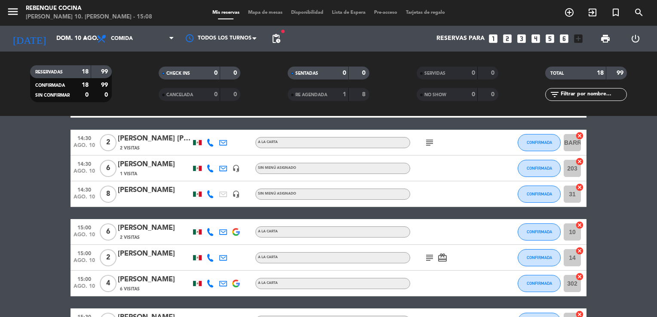
scroll to position [441, 0]
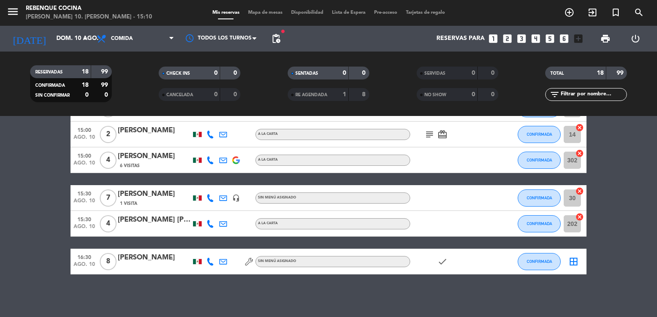
click at [275, 33] on span "pending_actions" at bounding box center [275, 38] width 17 height 17
click at [278, 37] on span "pending_actions" at bounding box center [276, 39] width 10 height 10
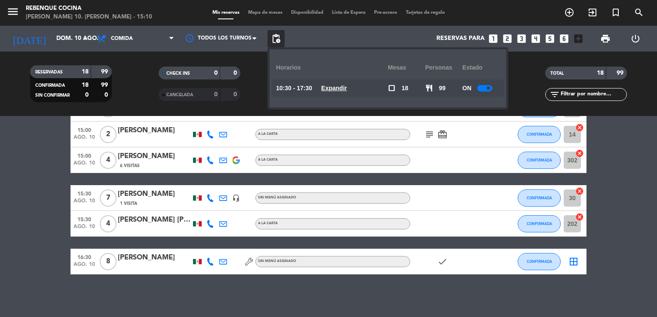
click at [338, 88] on u "Expandir" at bounding box center [334, 88] width 26 height 7
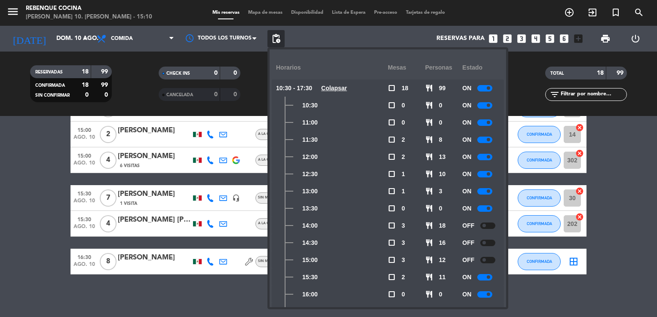
click at [485, 278] on div at bounding box center [484, 277] width 15 height 6
click at [479, 293] on div at bounding box center [484, 294] width 15 height 6
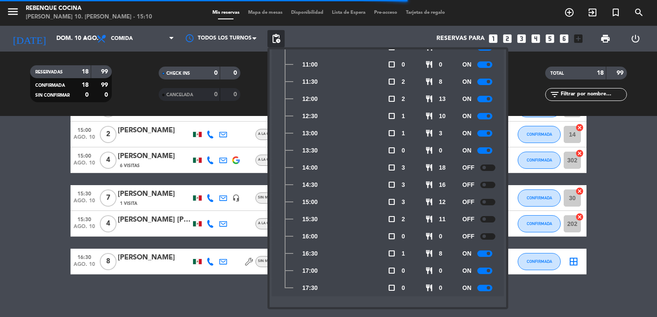
scroll to position [57, 0]
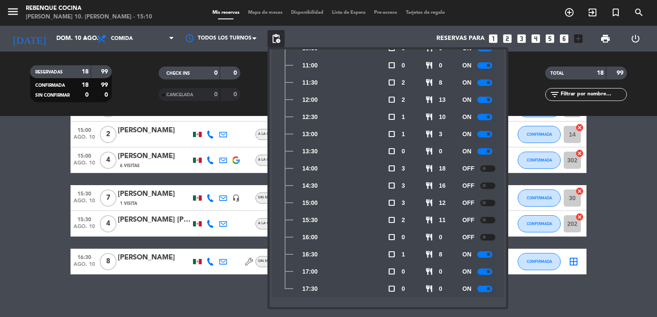
click at [538, 286] on div "No hay notas para este servicio. Haz clic para agregar una 11:30 ago. 10 4 [PER…" at bounding box center [328, 216] width 657 height 201
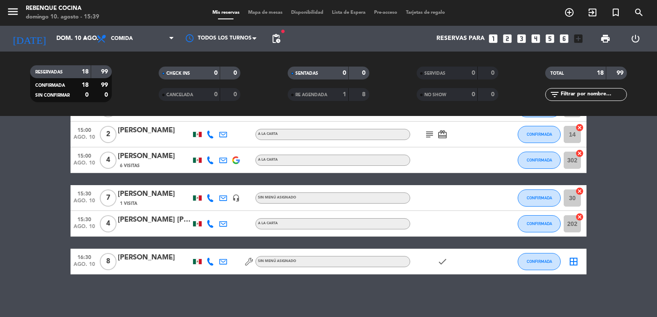
click at [566, 13] on icon "add_circle_outline" at bounding box center [569, 12] width 10 height 10
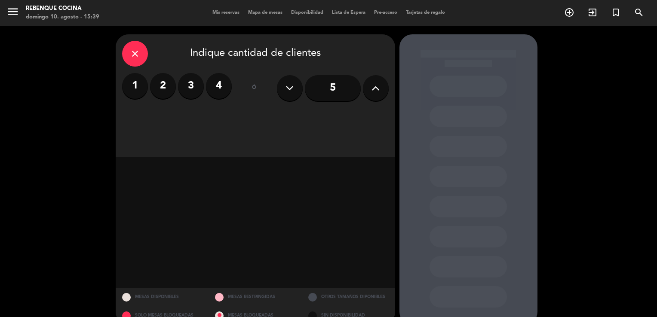
click at [215, 85] on label "4" at bounding box center [219, 86] width 26 height 26
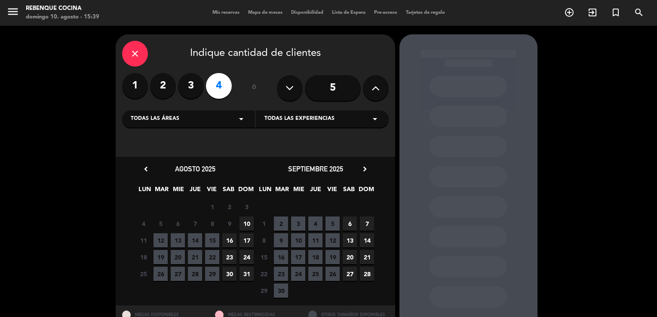
click at [248, 220] on span "10" at bounding box center [246, 224] width 14 height 14
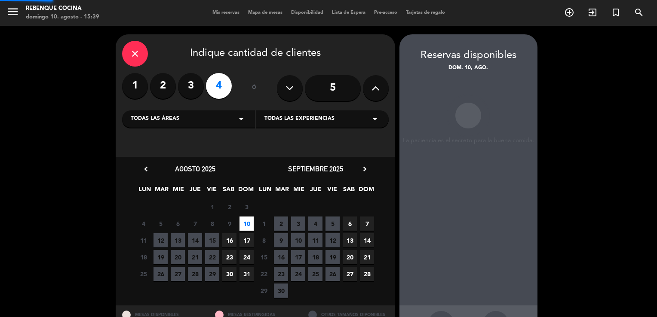
scroll to position [33, 0]
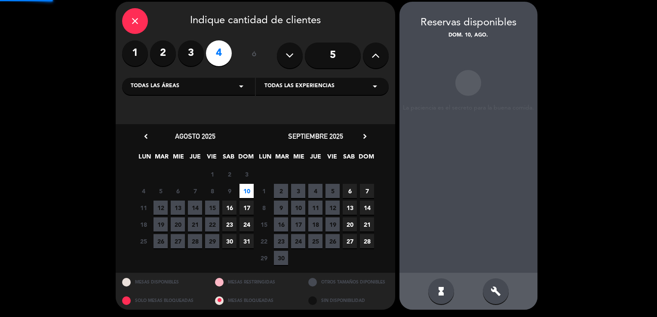
click at [248, 220] on div "chevron_left agosto 2025 LUN MAR [PERSON_NAME] VIE SAB DOM 28 29 30 31 1 2 3 4 …" at bounding box center [195, 199] width 120 height 136
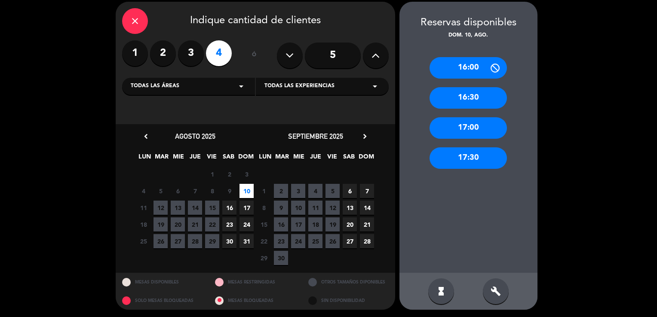
click at [469, 66] on div "16:00" at bounding box center [467, 67] width 77 height 21
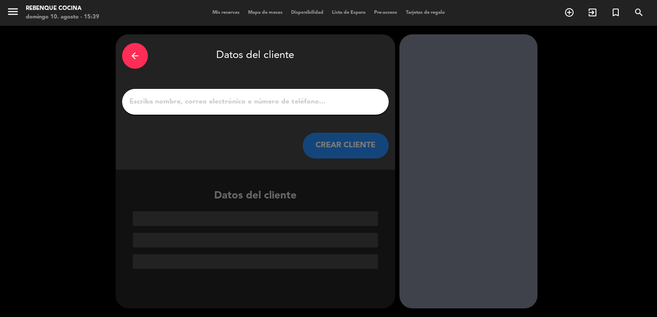
click at [270, 100] on input "1" at bounding box center [256, 102] width 254 height 12
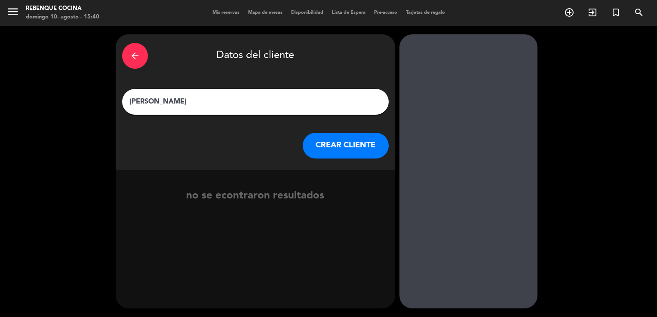
type input "[PERSON_NAME]"
click at [331, 141] on button "CREAR CLIENTE" at bounding box center [346, 146] width 86 height 26
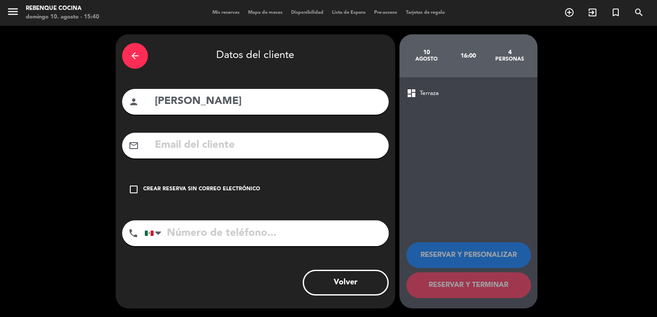
click at [241, 188] on div "Crear reserva sin correo electrónico" at bounding box center [201, 189] width 117 height 9
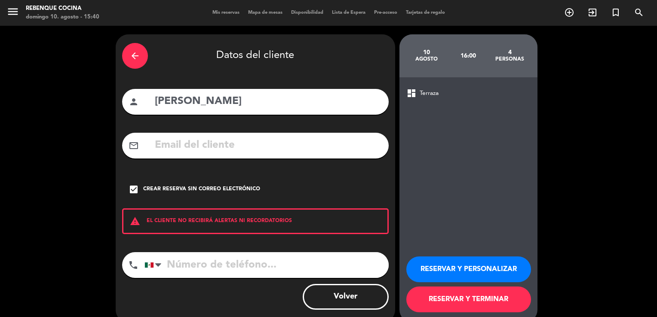
click at [238, 270] on input "tel" at bounding box center [266, 265] width 244 height 26
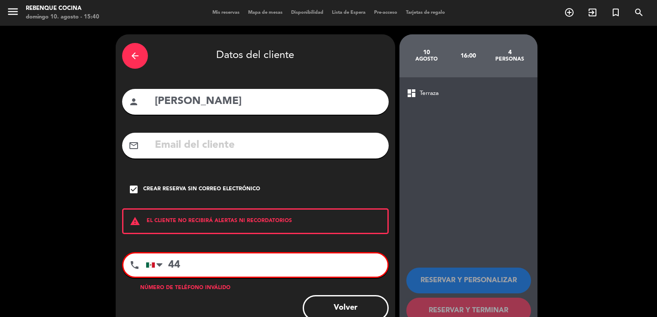
type input "4"
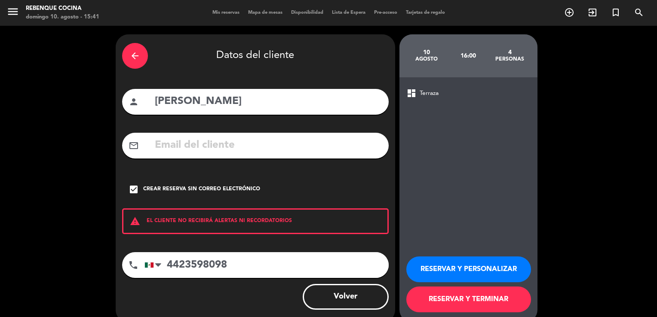
type input "4423598098"
click at [444, 297] on button "RESERVAR Y TERMINAR" at bounding box center [468, 300] width 125 height 26
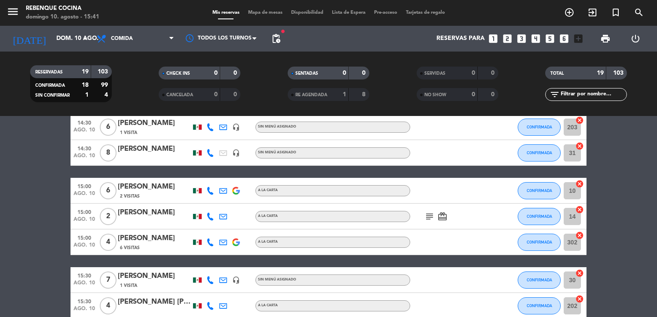
scroll to position [479, 0]
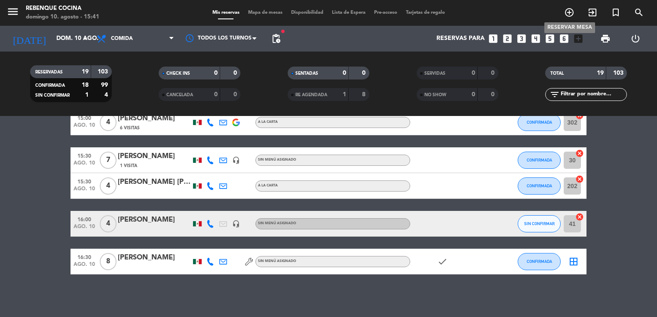
click at [568, 14] on icon "add_circle_outline" at bounding box center [569, 12] width 10 height 10
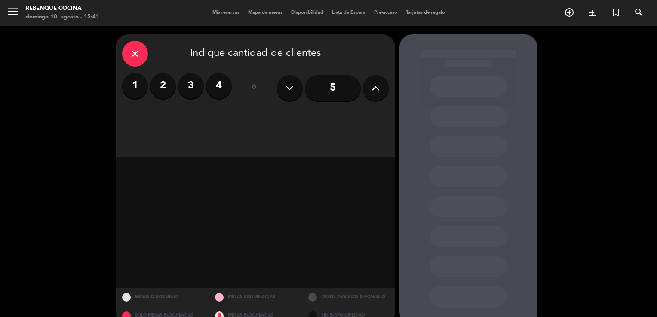
click at [155, 92] on label "2" at bounding box center [163, 86] width 26 height 26
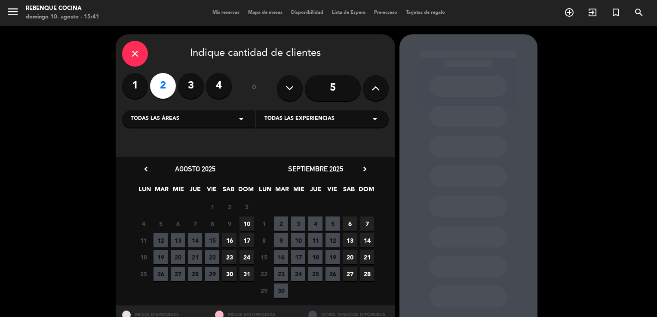
click at [249, 221] on span "10" at bounding box center [246, 224] width 14 height 14
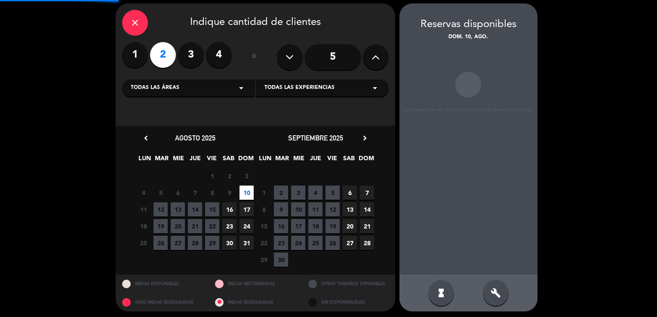
scroll to position [33, 0]
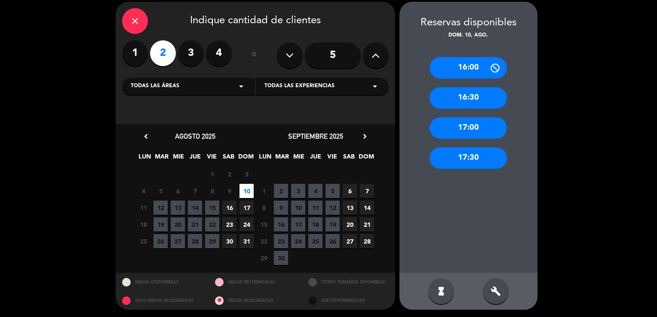
click at [478, 71] on div "16:00" at bounding box center [467, 67] width 77 height 21
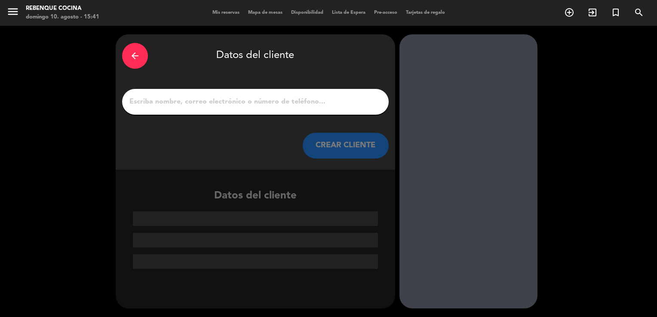
click at [264, 101] on input "1" at bounding box center [256, 102] width 254 height 12
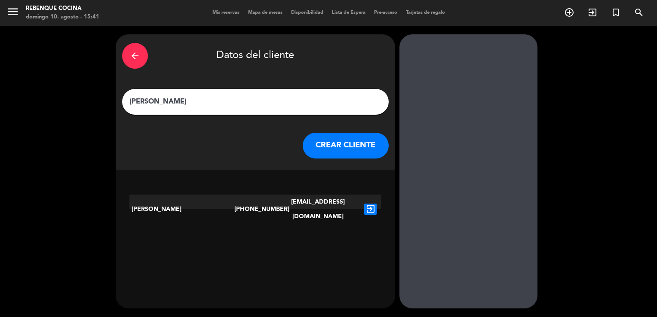
type input "[PERSON_NAME]"
click at [368, 204] on icon "exit_to_app" at bounding box center [370, 209] width 12 height 11
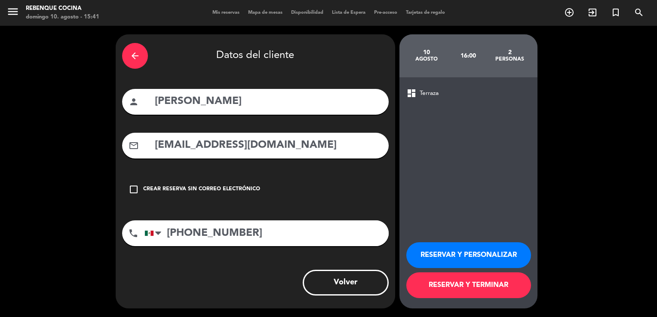
click at [466, 280] on button "RESERVAR Y TERMINAR" at bounding box center [468, 286] width 125 height 26
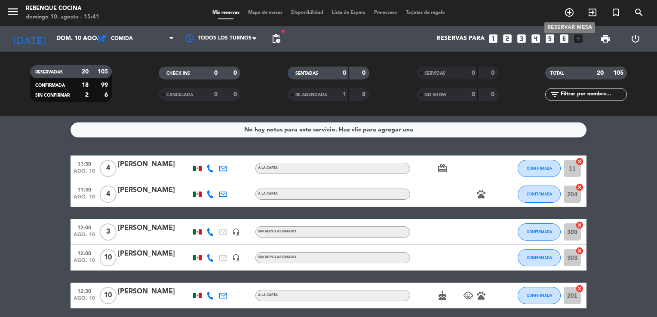
click at [566, 17] on icon "add_circle_outline" at bounding box center [569, 12] width 10 height 10
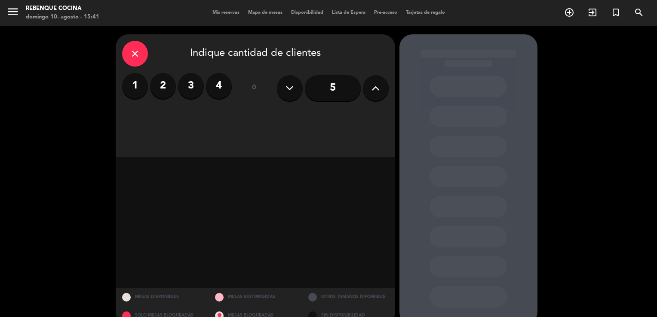
click at [195, 89] on label "3" at bounding box center [191, 86] width 26 height 26
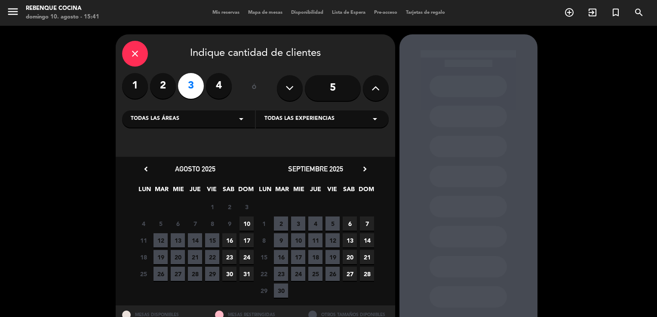
click at [247, 226] on span "10" at bounding box center [246, 224] width 14 height 14
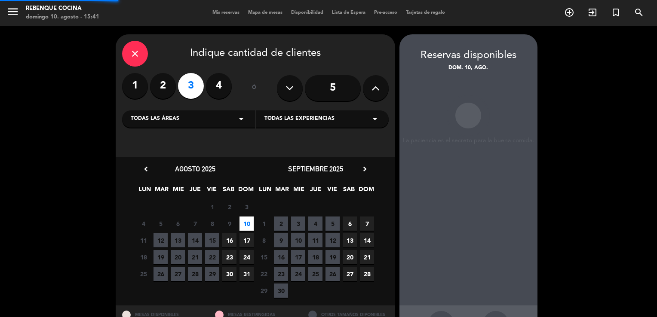
scroll to position [33, 0]
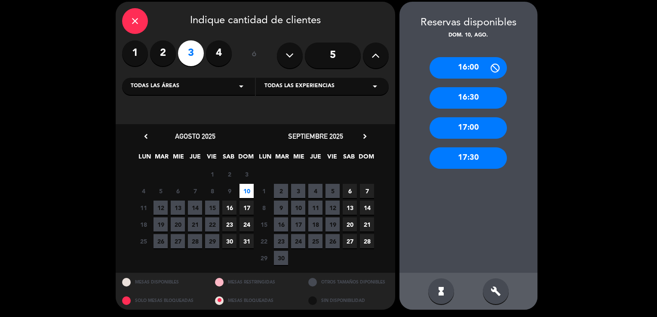
click at [476, 74] on div "16:00" at bounding box center [467, 67] width 77 height 21
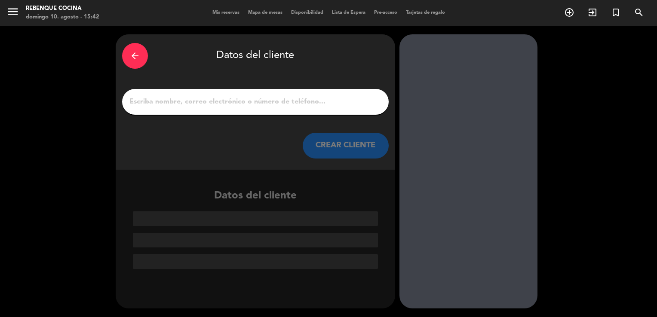
scroll to position [0, 0]
click at [250, 102] on input "1" at bounding box center [256, 102] width 254 height 12
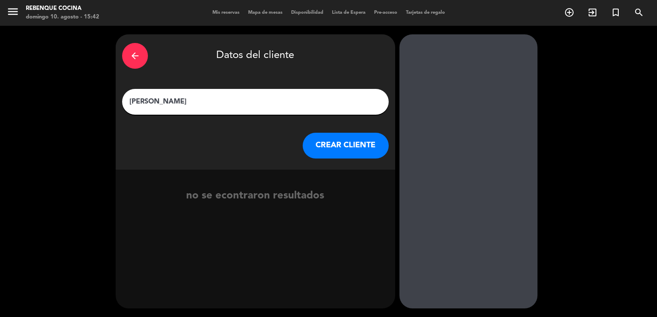
type input "[PERSON_NAME]"
click at [349, 152] on button "CREAR CLIENTE" at bounding box center [346, 146] width 86 height 26
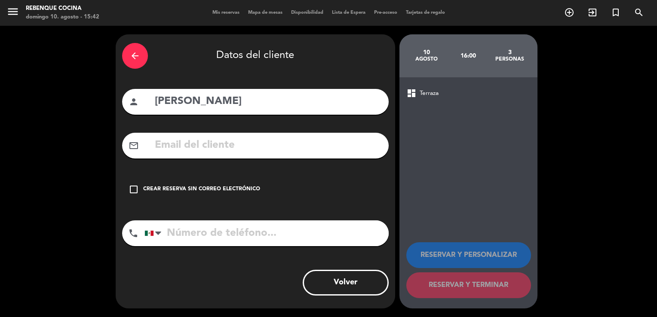
click at [237, 231] on input "tel" at bounding box center [266, 234] width 244 height 26
click at [195, 184] on div "check_box_outline_blank Crear reserva sin correo electrónico" at bounding box center [255, 190] width 267 height 26
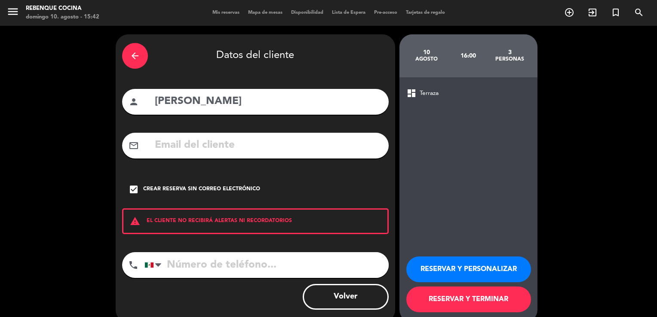
click at [221, 268] on input "tel" at bounding box center [266, 265] width 244 height 26
type input "4461397854"
click at [486, 300] on button "RESERVAR Y TERMINAR" at bounding box center [468, 300] width 125 height 26
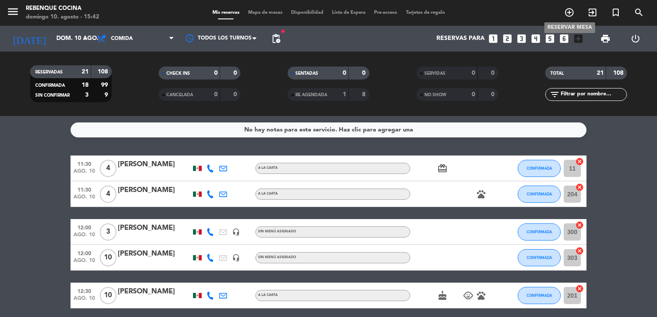
click at [570, 11] on icon "add_circle_outline" at bounding box center [569, 12] width 10 height 10
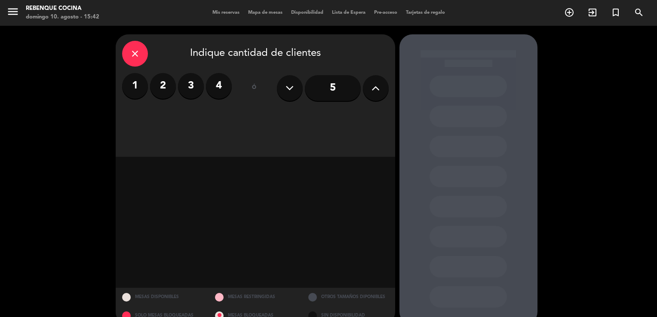
click at [371, 88] on icon at bounding box center [375, 88] width 8 height 13
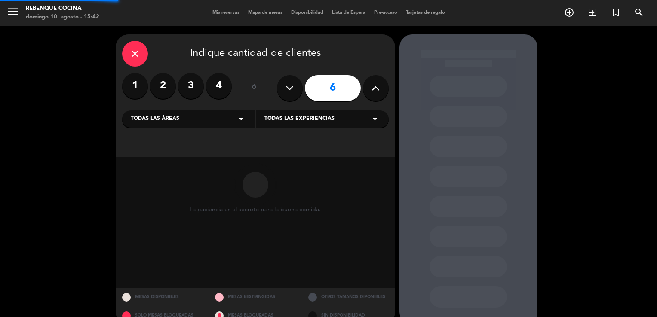
click at [371, 88] on icon at bounding box center [375, 88] width 8 height 13
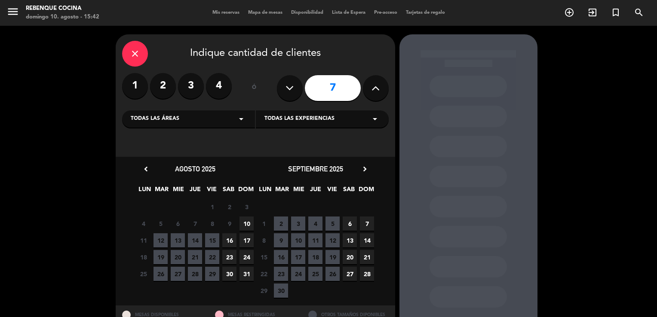
click at [284, 91] on button at bounding box center [290, 88] width 26 height 26
type input "6"
click at [247, 227] on span "10" at bounding box center [246, 224] width 14 height 14
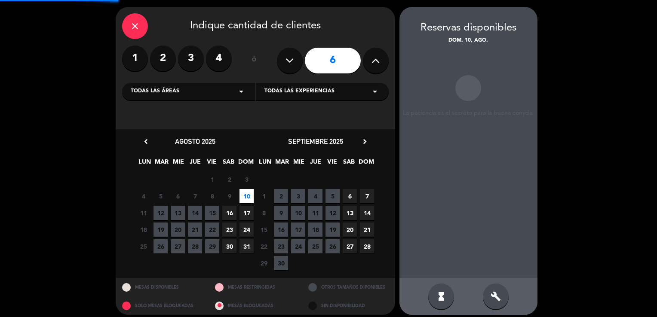
scroll to position [33, 0]
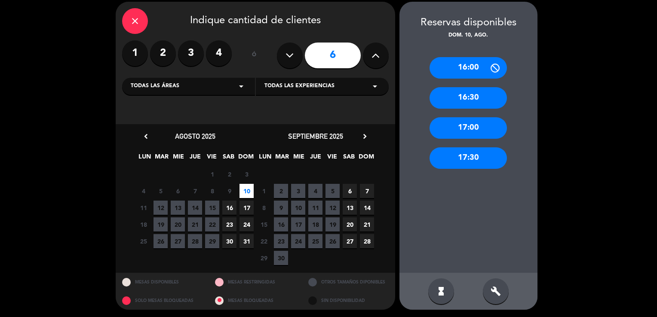
click at [465, 77] on div "16:00" at bounding box center [467, 67] width 77 height 21
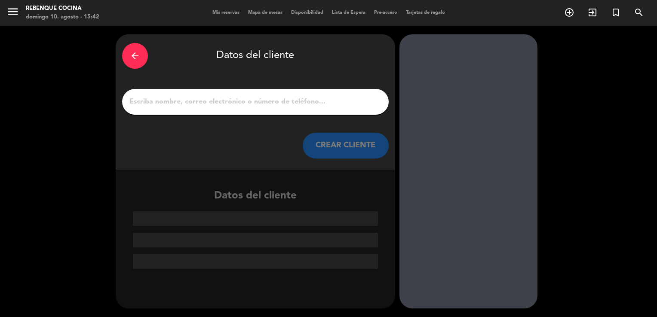
click at [276, 100] on input "1" at bounding box center [256, 102] width 254 height 12
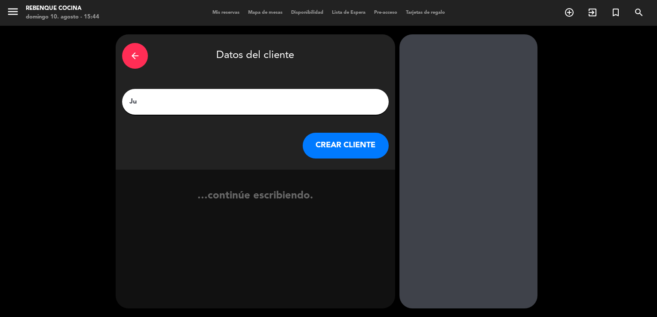
type input "J"
type input "T"
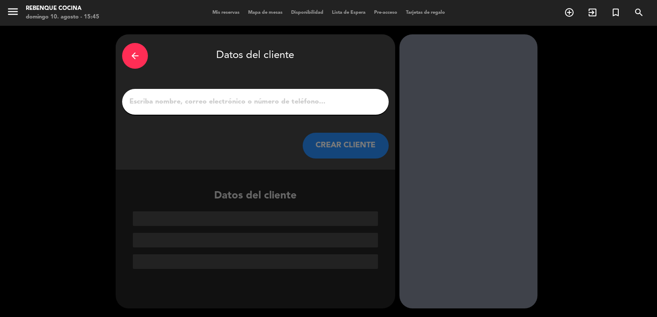
type input "n"
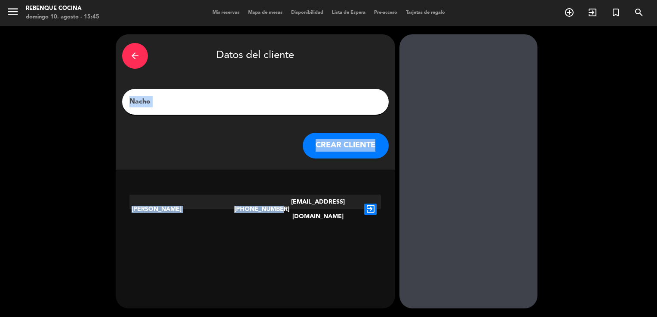
drag, startPoint x: 284, startPoint y: 116, endPoint x: 244, endPoint y: 205, distance: 97.8
click at [244, 205] on div "arrow_back Datos del cliente [PERSON_NAME] CREAR CLIENTE [PERSON_NAME] [PHONE_N…" at bounding box center [255, 171] width 279 height 274
drag, startPoint x: 244, startPoint y: 205, endPoint x: 218, endPoint y: 240, distance: 43.0
click at [218, 240] on div "arrow_back Datos del cliente [PERSON_NAME] CREAR CLIENTE [PERSON_NAME] [PHONE_N…" at bounding box center [255, 171] width 279 height 274
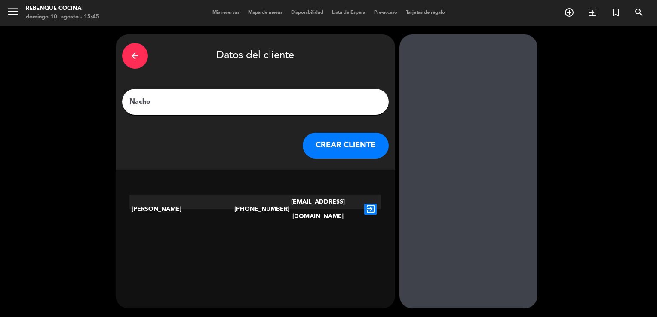
click at [217, 107] on input "Nacho" at bounding box center [256, 102] width 254 height 12
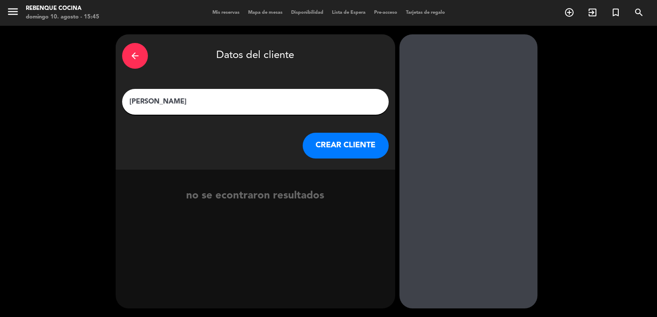
type input "[PERSON_NAME]"
click at [331, 144] on button "CREAR CLIENTE" at bounding box center [346, 146] width 86 height 26
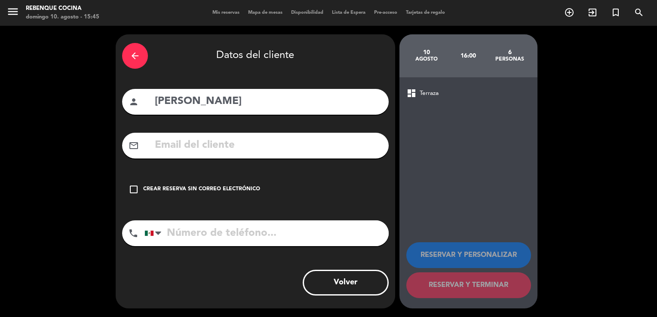
click at [199, 190] on div "Crear reserva sin correo electrónico" at bounding box center [201, 189] width 117 height 9
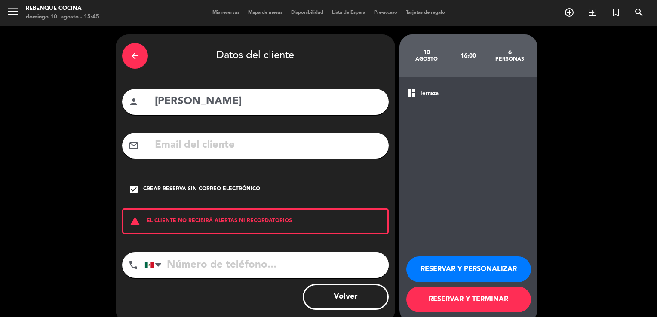
click at [225, 270] on input "tel" at bounding box center [266, 265] width 244 height 26
type input "4426682153"
click at [469, 308] on button "RESERVAR Y TERMINAR" at bounding box center [468, 300] width 125 height 26
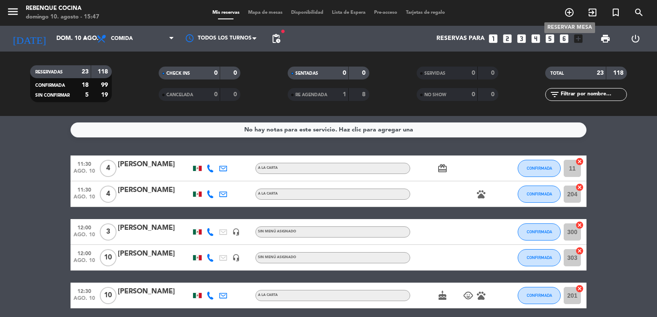
click at [570, 12] on icon "add_circle_outline" at bounding box center [569, 12] width 10 height 10
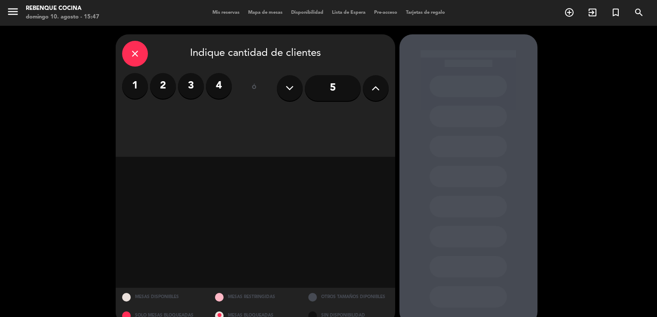
drag, startPoint x: 175, startPoint y: 101, endPoint x: 319, endPoint y: 90, distance: 143.6
click at [319, 90] on div "1 2 3 4 ó 5" at bounding box center [255, 88] width 267 height 30
click at [319, 90] on input "5" at bounding box center [333, 88] width 56 height 26
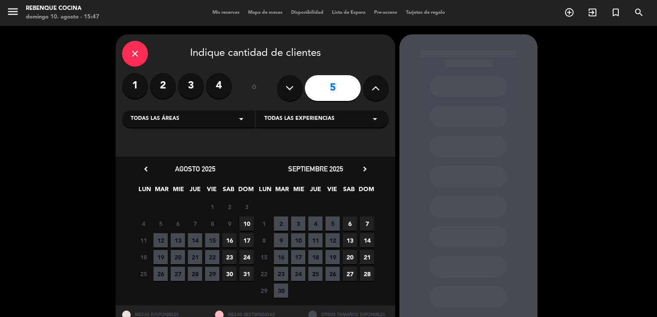
click at [249, 227] on span "10" at bounding box center [246, 224] width 14 height 14
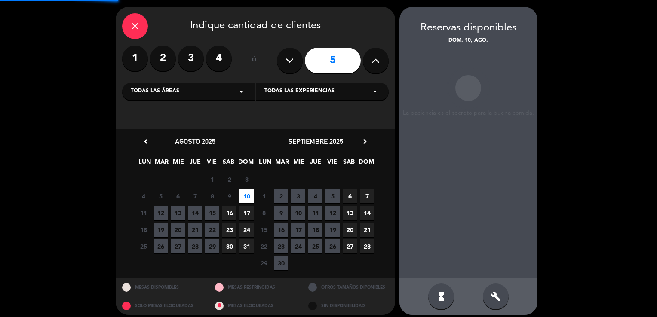
scroll to position [33, 0]
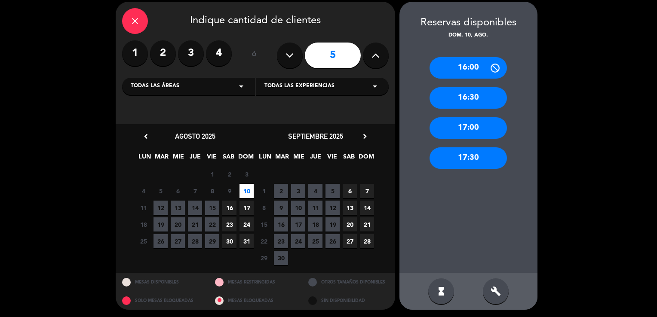
click at [467, 71] on div "16:00" at bounding box center [467, 67] width 77 height 21
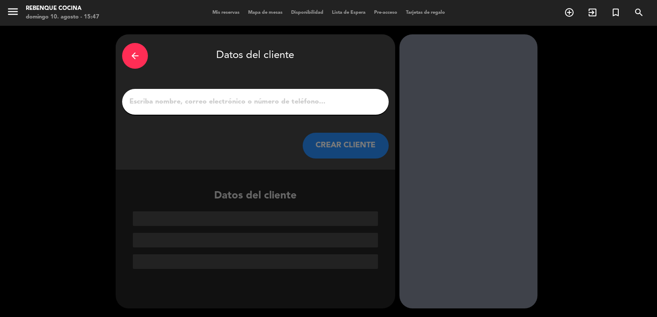
click at [299, 102] on input "1" at bounding box center [256, 102] width 254 height 12
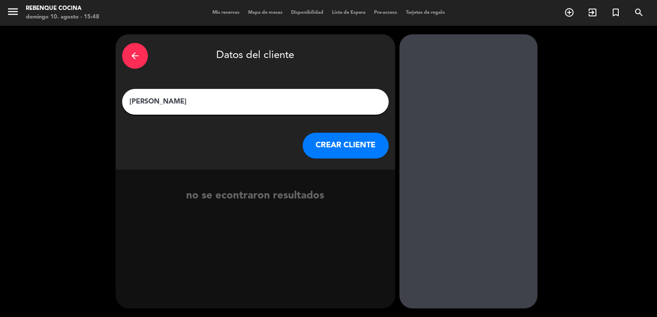
drag, startPoint x: 299, startPoint y: 102, endPoint x: 359, endPoint y: 150, distance: 77.1
click at [359, 150] on div "arrow_back Datos del cliente [PERSON_NAME] [PERSON_NAME] CLIENTE" at bounding box center [255, 101] width 279 height 135
type input "[PERSON_NAME]"
click at [359, 150] on button "CREAR CLIENTE" at bounding box center [346, 146] width 86 height 26
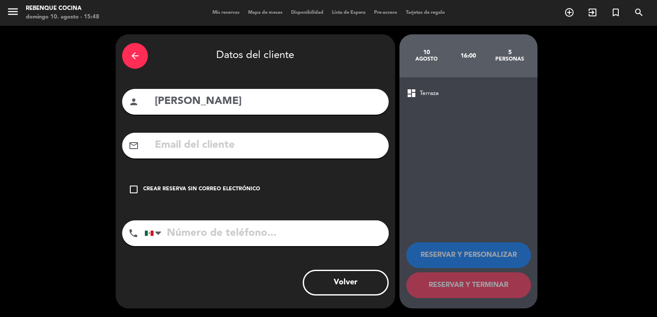
click at [226, 185] on div "check_box_outline_blank Crear reserva sin correo electrónico" at bounding box center [255, 190] width 267 height 26
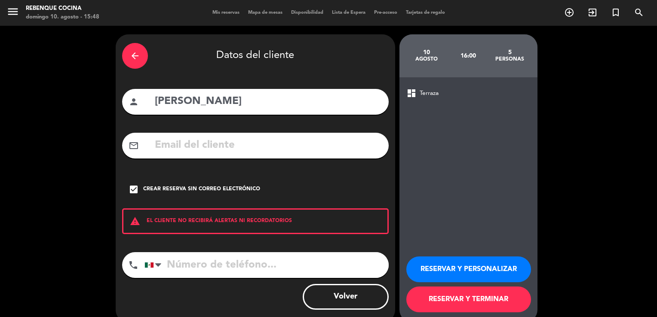
click at [240, 266] on input "tel" at bounding box center [266, 265] width 244 height 26
type input "4611997045"
click at [445, 298] on button "RESERVAR Y TERMINAR" at bounding box center [468, 300] width 125 height 26
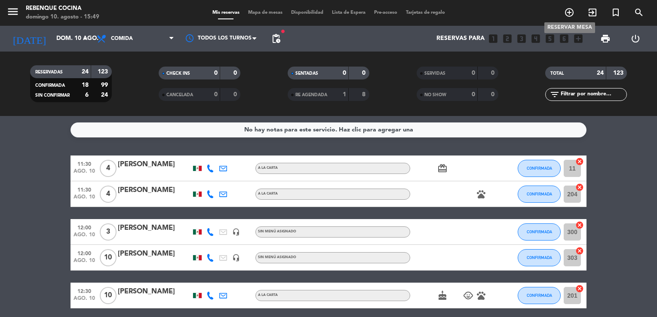
click at [573, 15] on icon "add_circle_outline" at bounding box center [569, 12] width 10 height 10
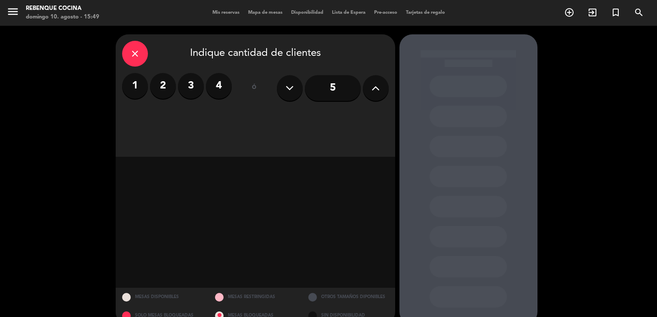
click at [230, 85] on label "4" at bounding box center [219, 86] width 26 height 26
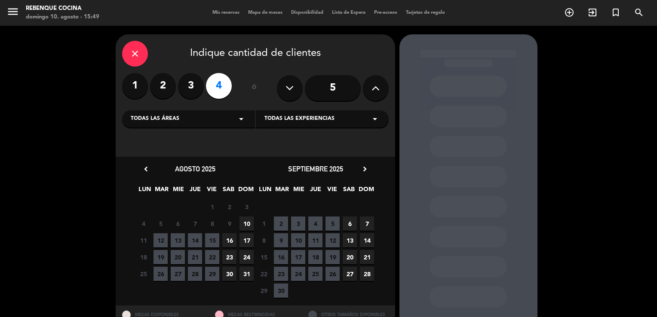
click at [249, 224] on span "10" at bounding box center [246, 224] width 14 height 14
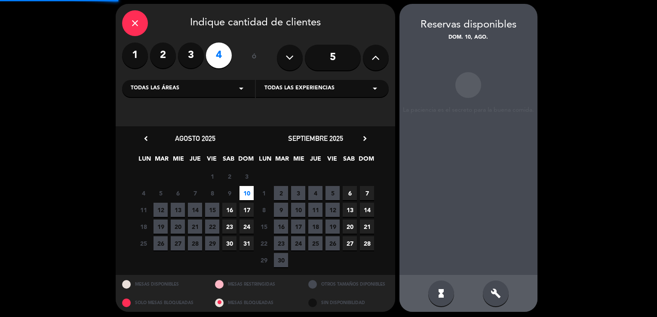
scroll to position [33, 0]
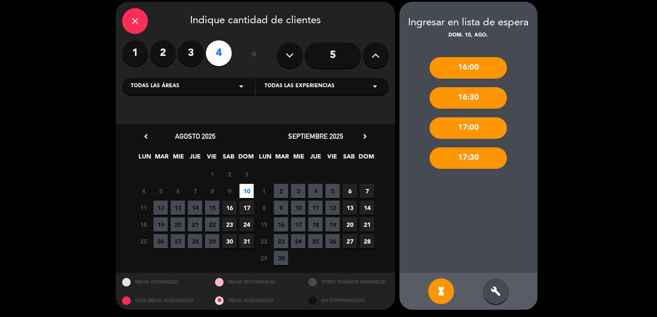
click at [475, 65] on div "16:00" at bounding box center [467, 67] width 77 height 21
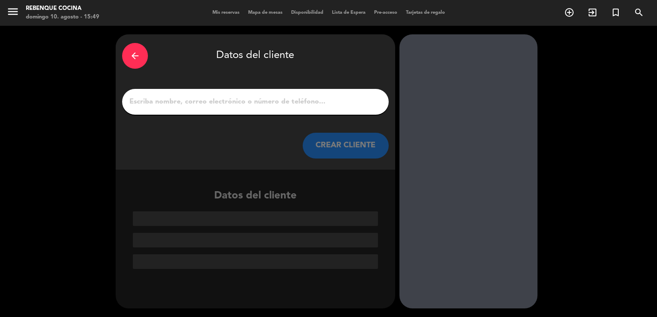
scroll to position [0, 0]
click at [145, 58] on div "arrow_back" at bounding box center [135, 56] width 26 height 26
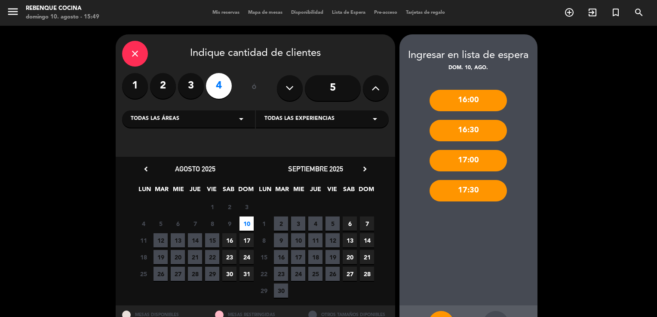
scroll to position [33, 0]
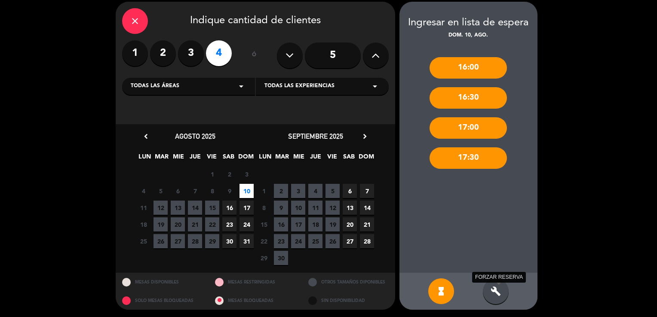
click at [490, 289] on icon "build" at bounding box center [495, 291] width 10 height 10
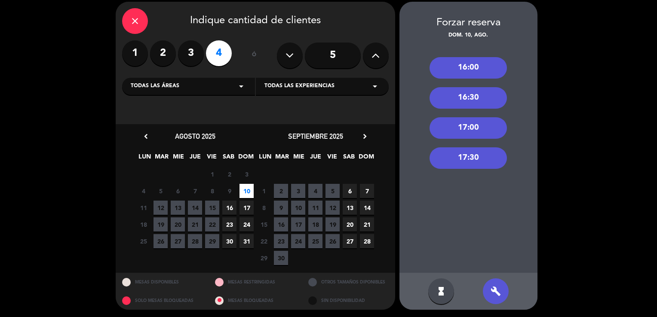
click at [472, 65] on div "16:00" at bounding box center [467, 67] width 77 height 21
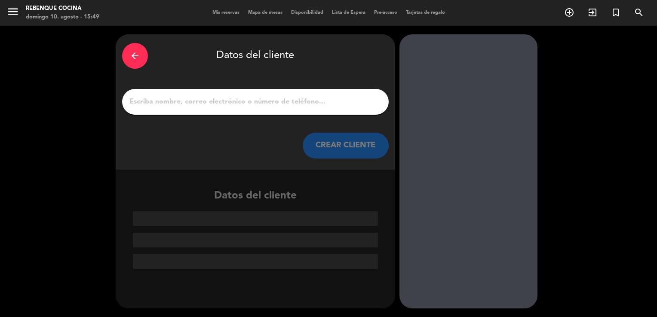
click at [239, 101] on input "1" at bounding box center [256, 102] width 254 height 12
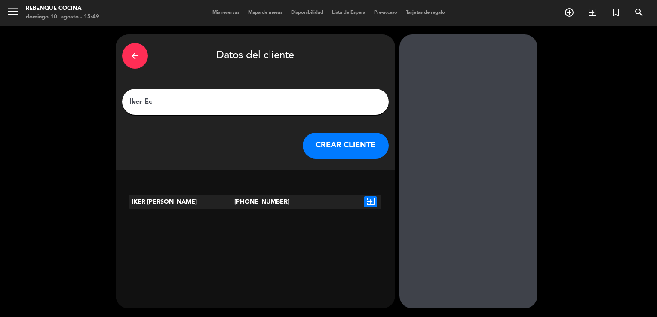
type input "Iker Ec"
click at [372, 204] on icon "exit_to_app" at bounding box center [370, 201] width 12 height 11
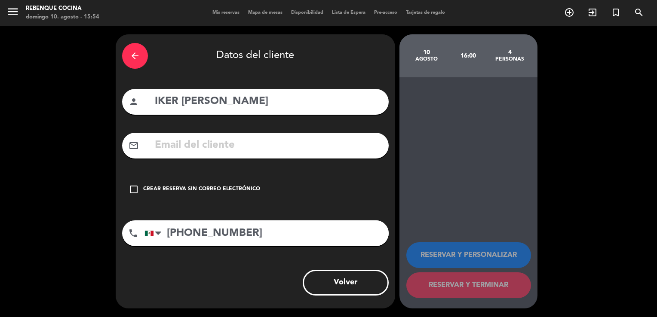
click at [124, 54] on div "arrow_back" at bounding box center [135, 56] width 26 height 26
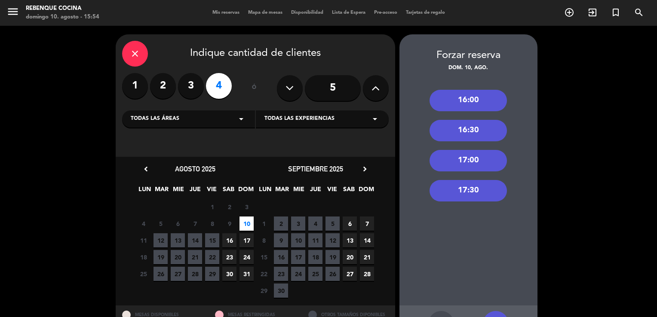
click at [442, 97] on div "16:00" at bounding box center [467, 100] width 77 height 21
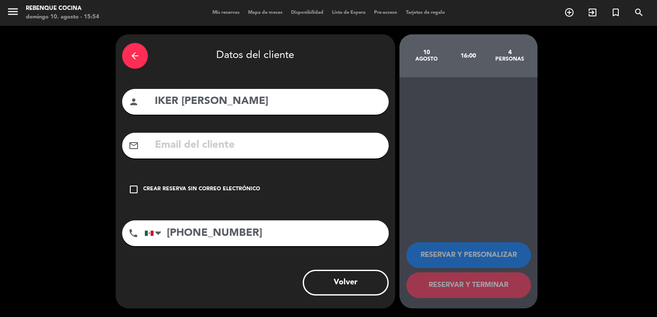
click at [227, 187] on div "Crear reserva sin correo electrónico" at bounding box center [201, 189] width 117 height 9
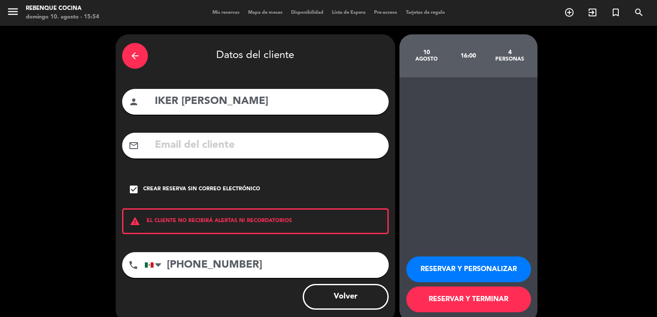
click at [483, 299] on button "RESERVAR Y TERMINAR" at bounding box center [468, 300] width 125 height 26
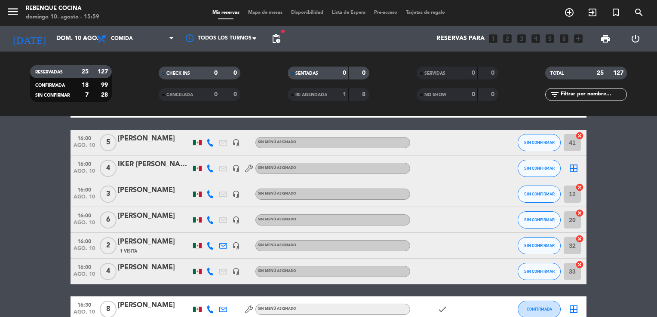
scroll to position [564, 0]
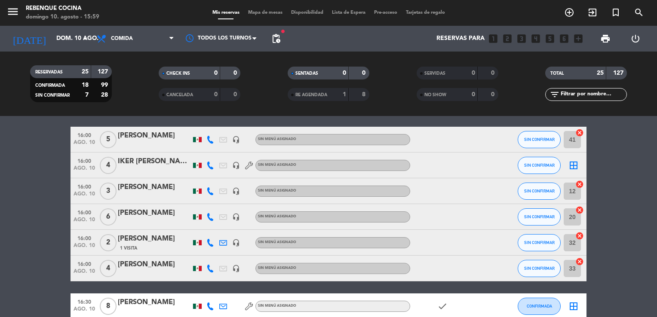
click at [248, 164] on icon at bounding box center [249, 166] width 8 height 8
click at [541, 141] on span "SIN CONFIRMAR" at bounding box center [539, 139] width 31 height 5
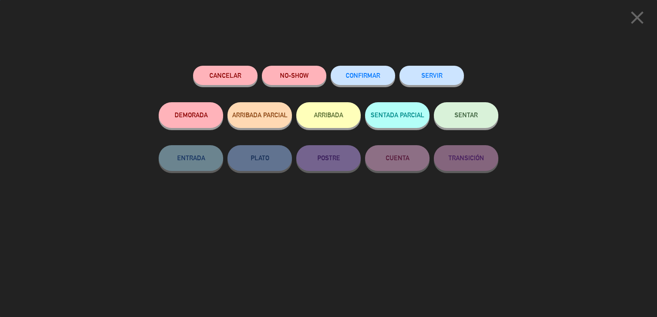
click at [390, 73] on button "CONFIRMAR" at bounding box center [363, 75] width 64 height 19
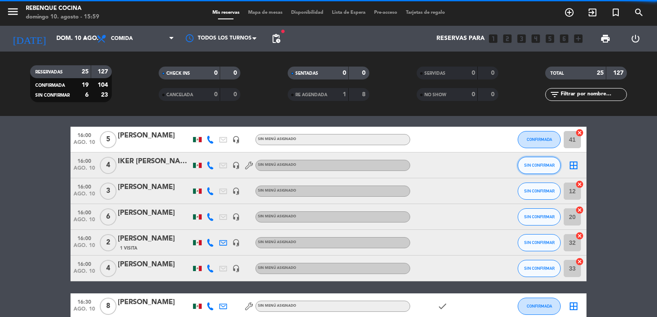
click at [543, 164] on span "SIN CONFIRMAR" at bounding box center [539, 165] width 31 height 5
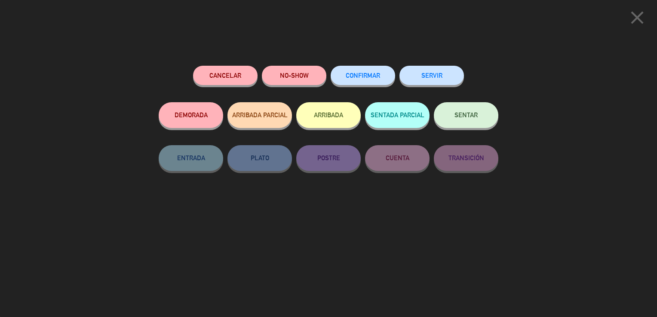
click at [359, 64] on div "Cancelar NO-SHOW CONFIRMAR SERVIR DEMORADA ARRIBADA PARCIAL ARRIBADA SENTADA PA…" at bounding box center [329, 188] width 352 height 257
click at [357, 73] on span "CONFIRMAR" at bounding box center [363, 75] width 34 height 7
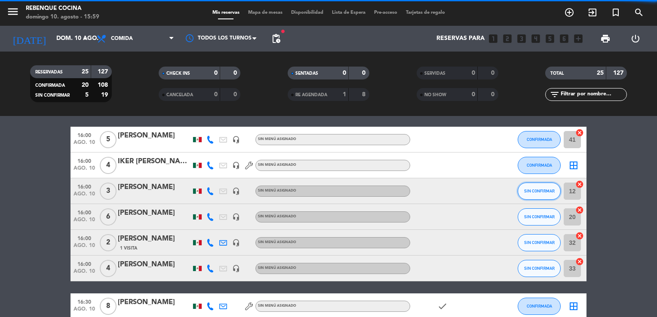
click at [540, 193] on span "SIN CONFIRMAR" at bounding box center [539, 191] width 31 height 5
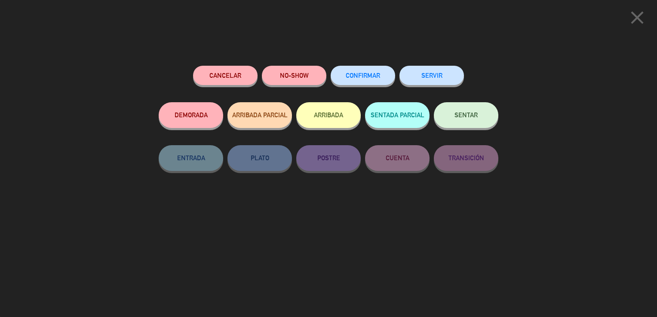
click at [365, 82] on button "CONFIRMAR" at bounding box center [363, 75] width 64 height 19
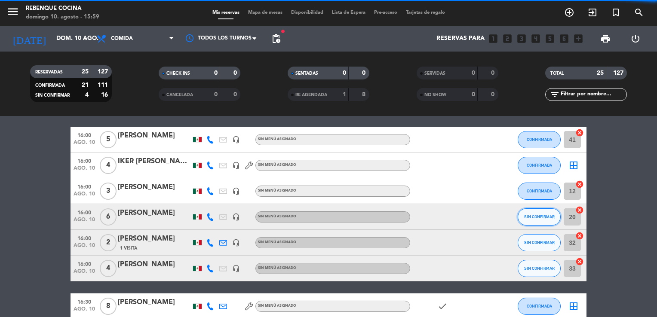
click at [542, 219] on span "SIN CONFIRMAR" at bounding box center [539, 217] width 31 height 5
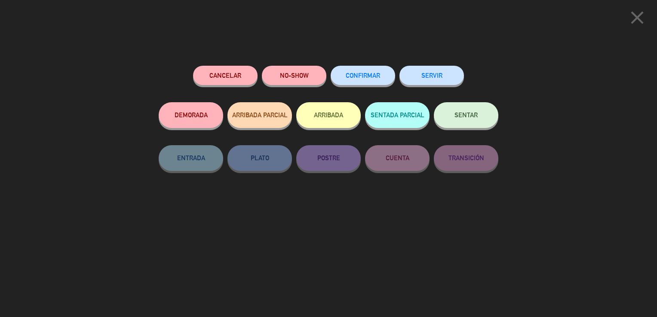
click at [365, 74] on span "CONFIRMAR" at bounding box center [363, 75] width 34 height 7
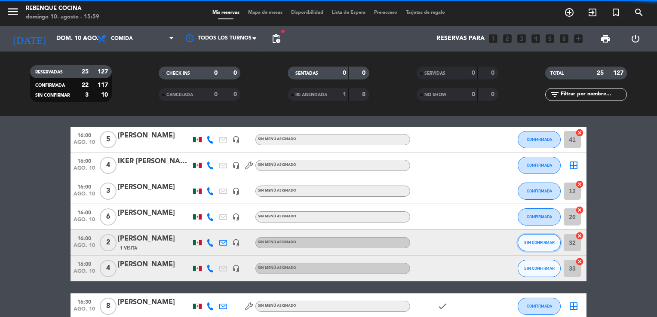
click at [531, 243] on span "SIN CONFIRMAR" at bounding box center [539, 242] width 31 height 5
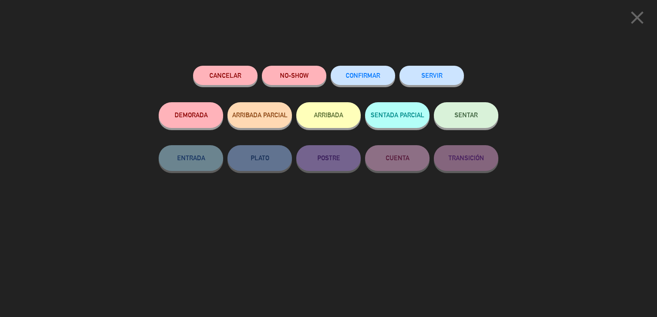
click at [385, 76] on button "CONFIRMAR" at bounding box center [363, 75] width 64 height 19
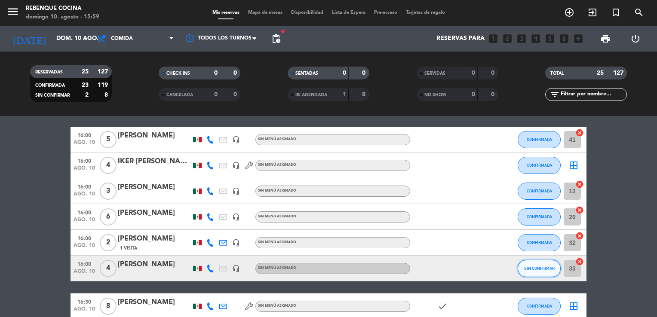
click at [524, 273] on button "SIN CONFIRMAR" at bounding box center [539, 268] width 43 height 17
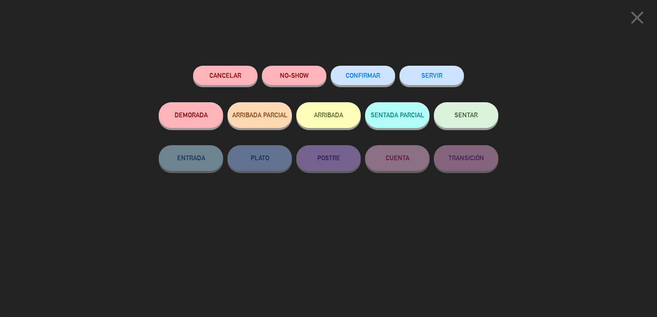
scroll to position [646, 0]
click at [363, 73] on span "CONFIRMAR" at bounding box center [363, 75] width 34 height 7
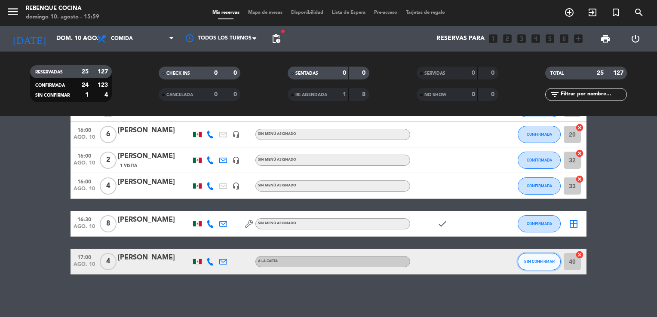
click at [546, 262] on span "SIN CONFIRMAR" at bounding box center [539, 261] width 31 height 5
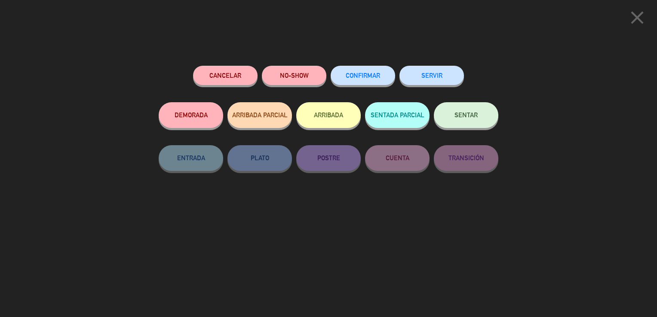
click at [375, 75] on span "CONFIRMAR" at bounding box center [363, 75] width 34 height 7
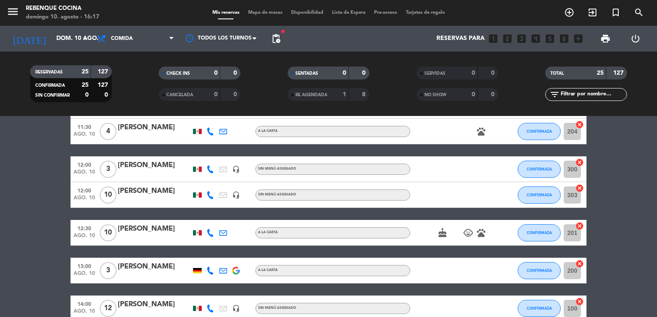
scroll to position [0, 0]
